Goal: Download file/media

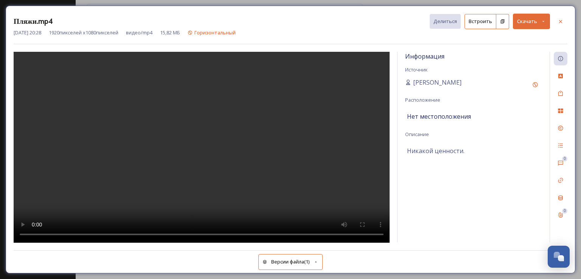
click at [533, 24] on font "Скачать" at bounding box center [527, 21] width 20 height 7
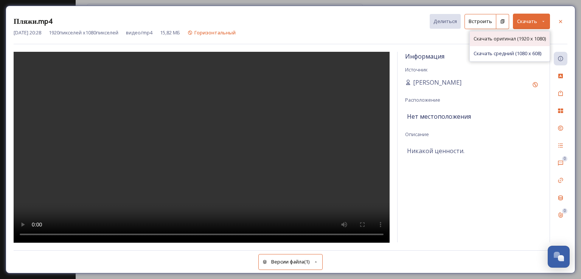
click at [522, 38] on font "Скачать оригинал (1920 x 1080)" at bounding box center [509, 38] width 72 height 7
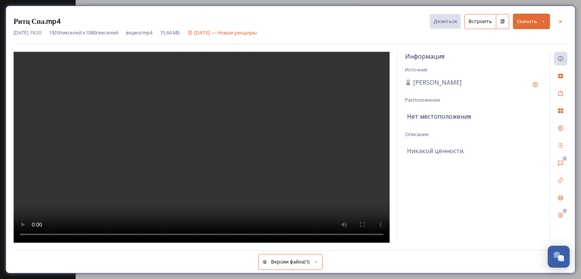
click at [544, 19] on icon at bounding box center [543, 21] width 5 height 5
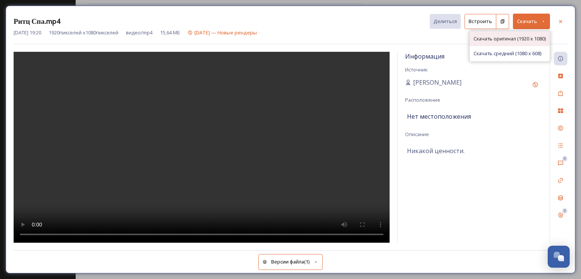
click at [533, 37] on font "Скачать оригинал (1920 x 1080)" at bounding box center [509, 38] width 72 height 7
